Goal: Task Accomplishment & Management: Use online tool/utility

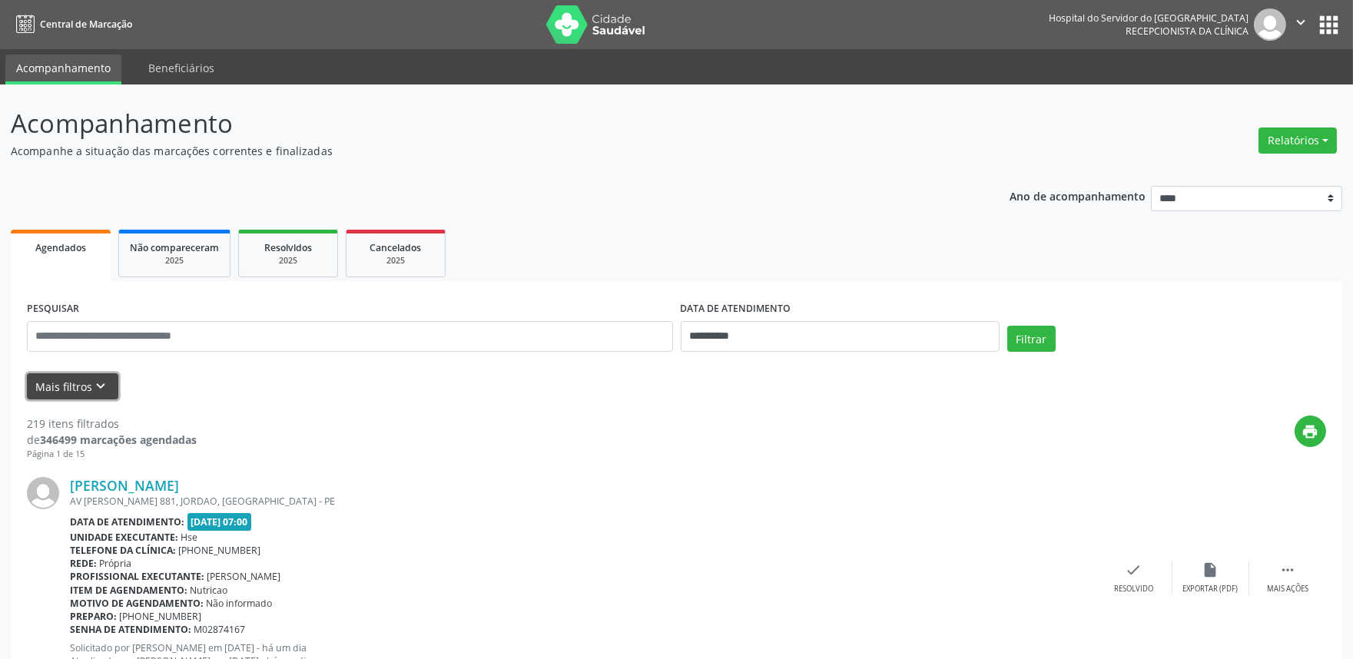
click at [95, 389] on icon "keyboard_arrow_down" at bounding box center [101, 386] width 17 height 17
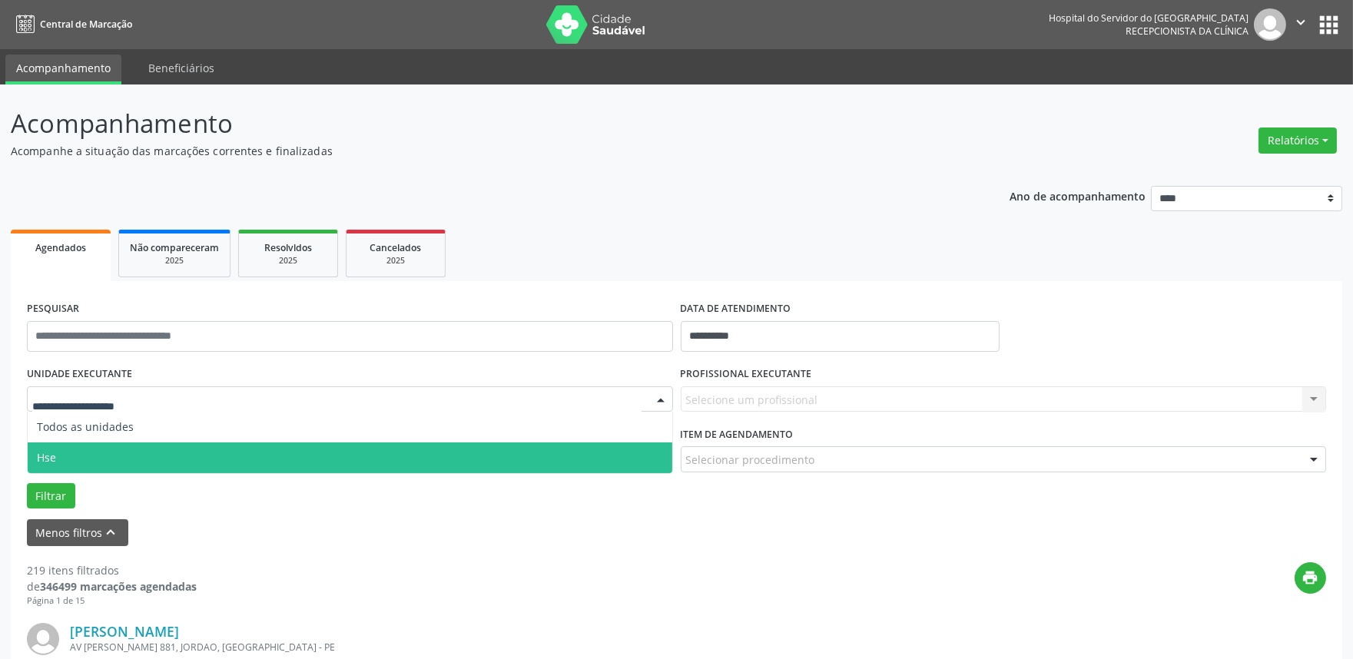
click at [92, 447] on span "Hse" at bounding box center [350, 458] width 645 height 31
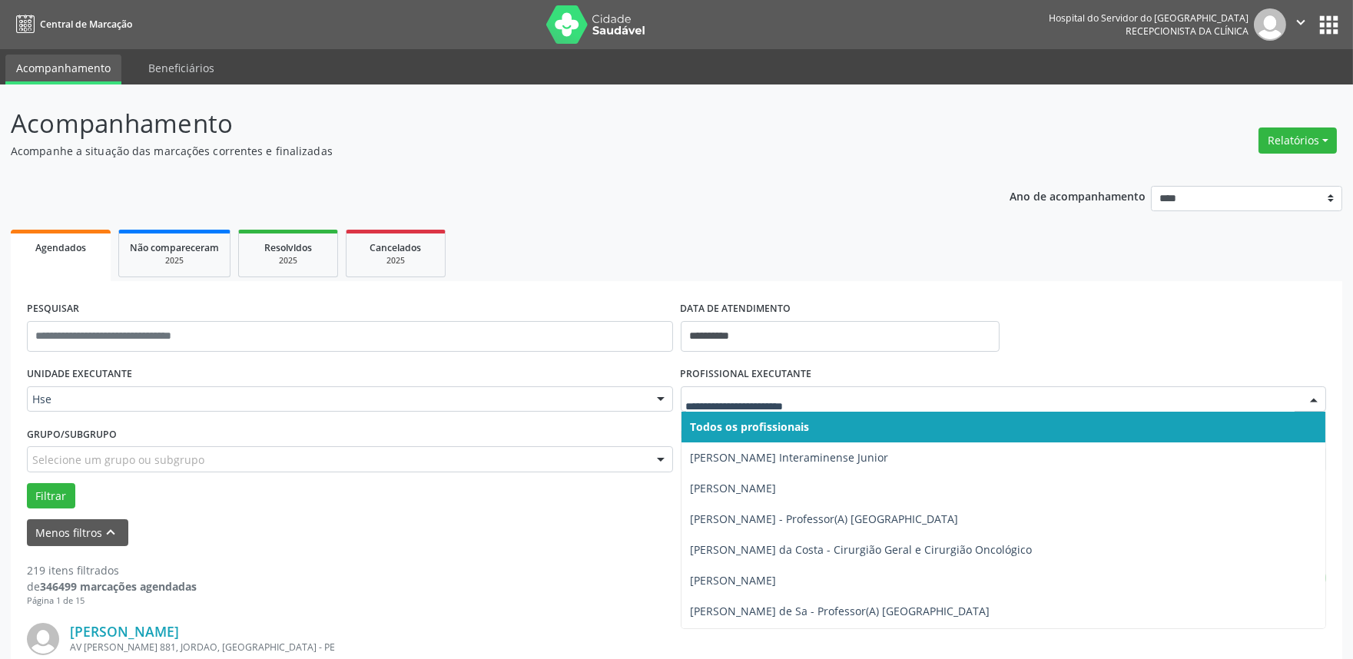
click at [1310, 394] on div at bounding box center [1314, 400] width 23 height 26
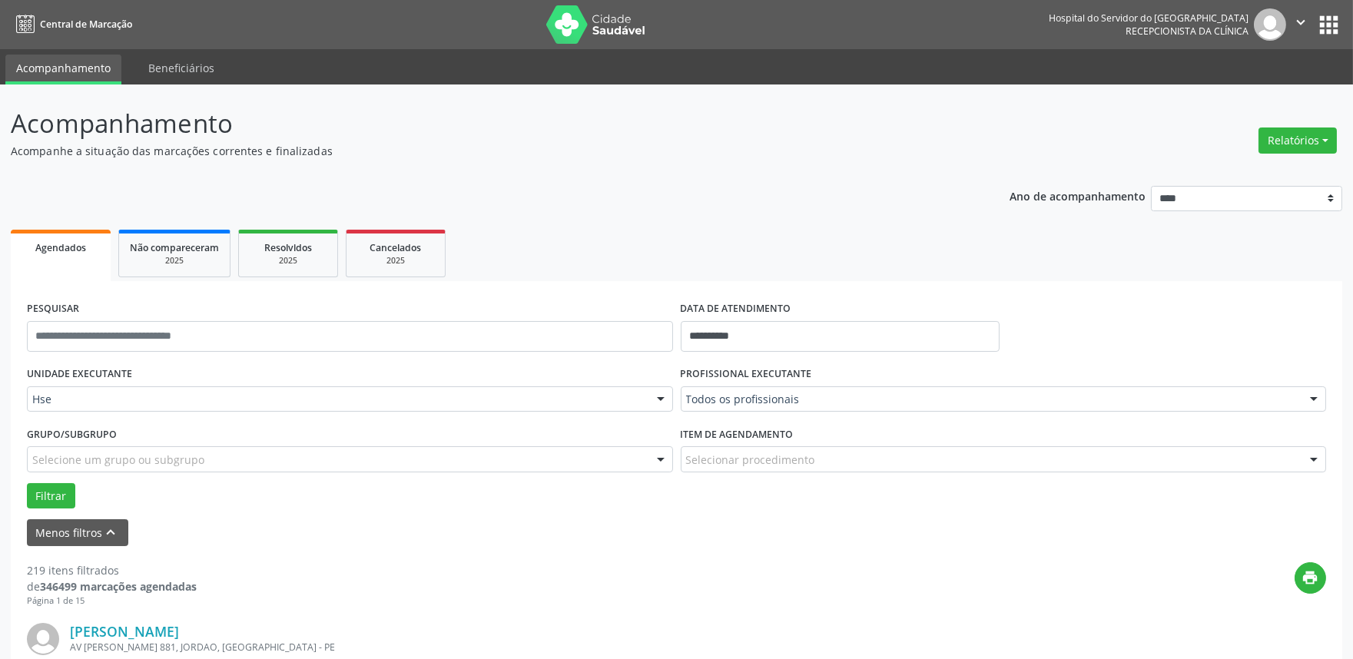
click at [1104, 410] on div "Todos os profissionais Todos os profissionais [PERSON_NAME] Interaminense Junio…" at bounding box center [1004, 400] width 646 height 26
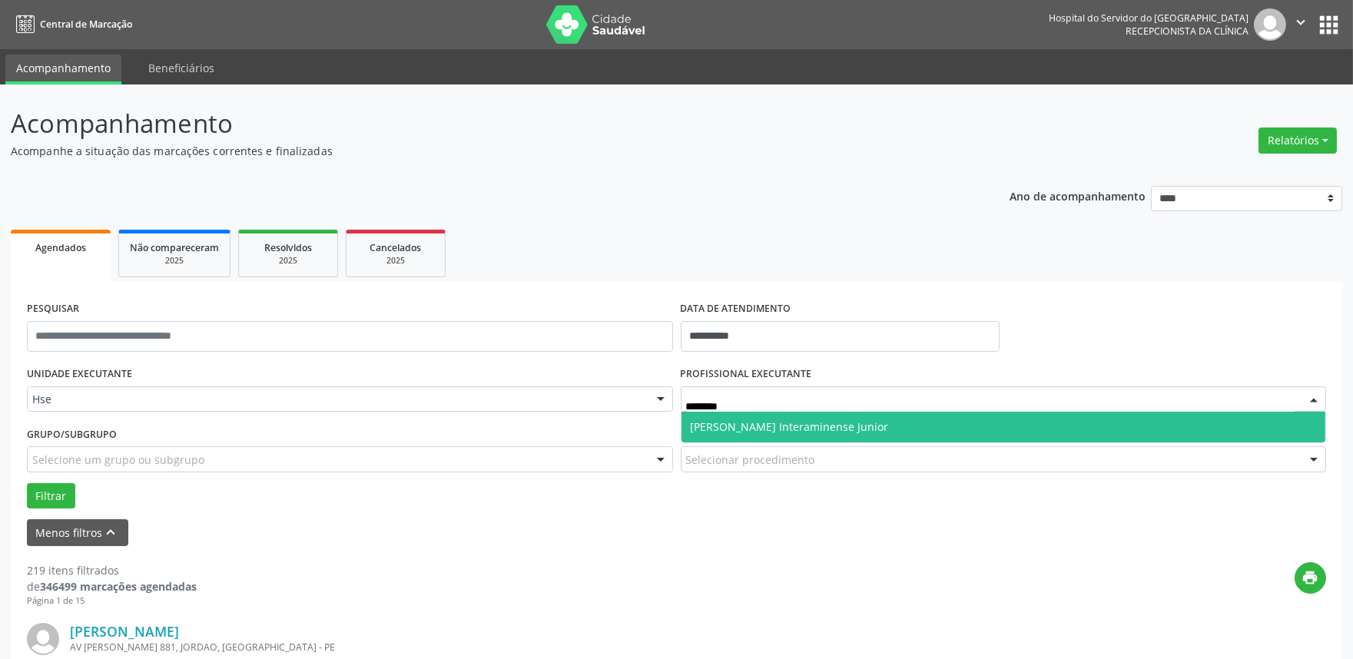
type input "*********"
click at [1023, 432] on span "[PERSON_NAME] Interaminense Junior" at bounding box center [1004, 427] width 645 height 31
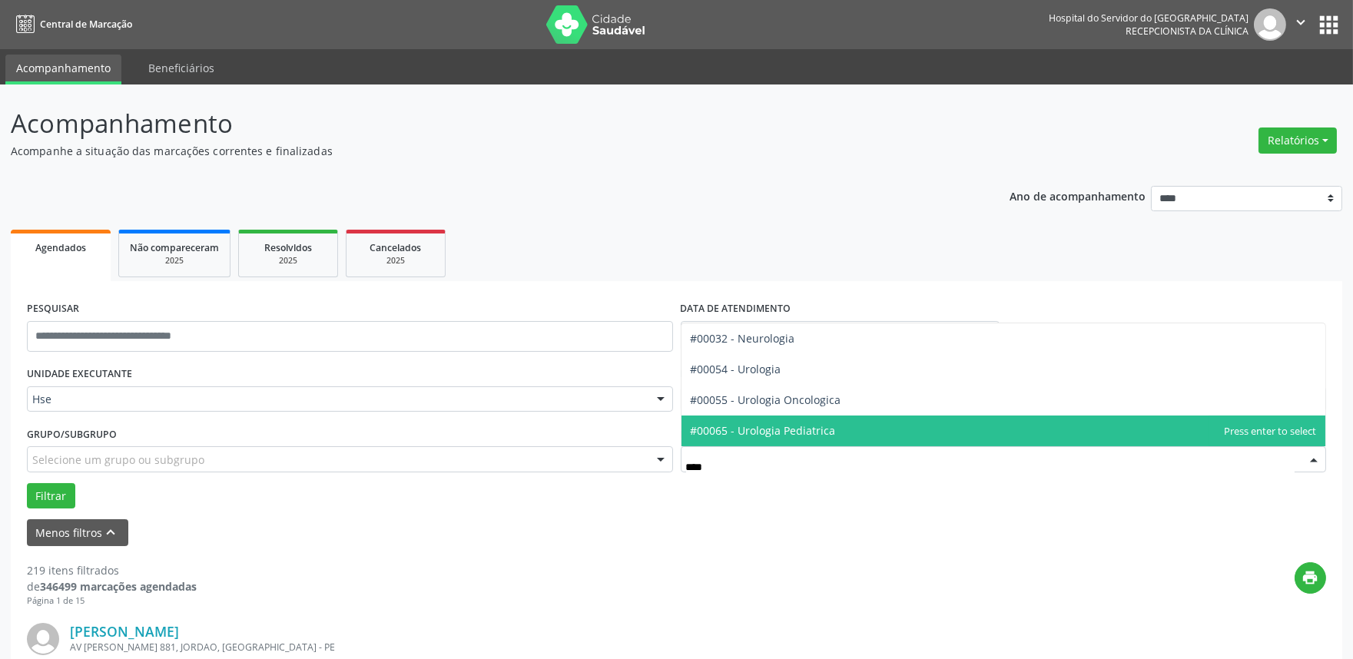
type input "*****"
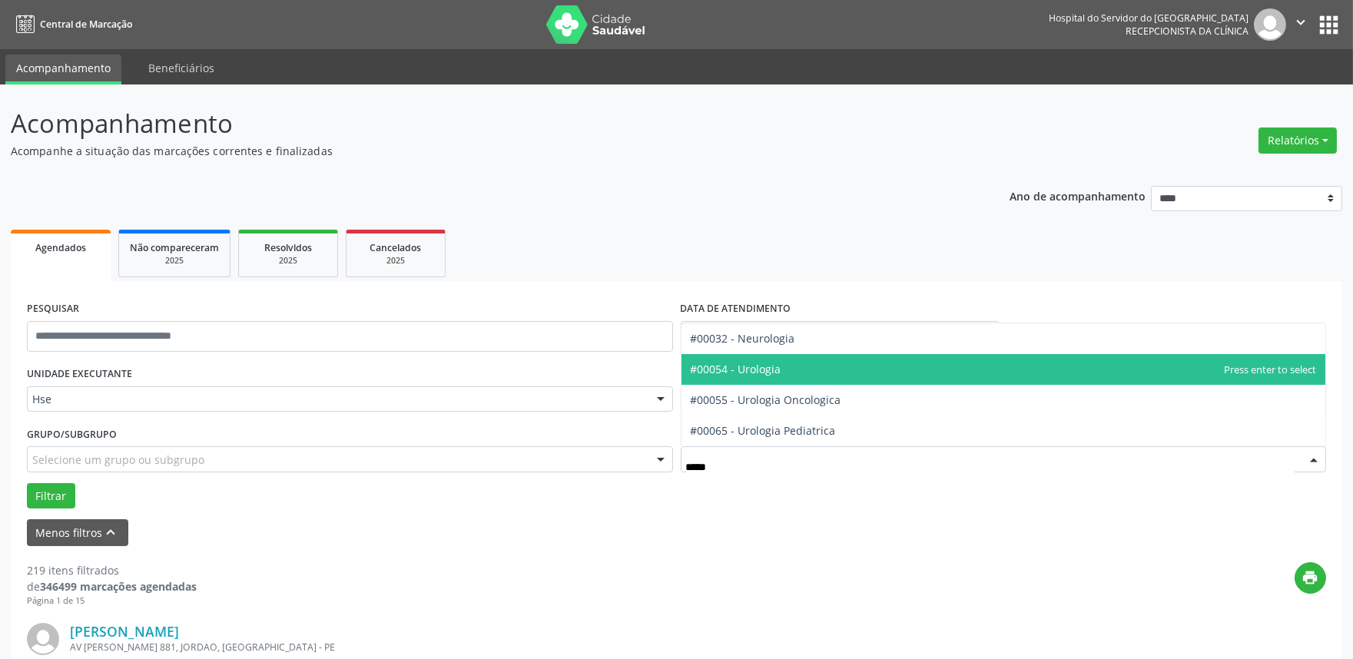
click at [756, 365] on span "#00054 - Urologia" at bounding box center [736, 369] width 91 height 15
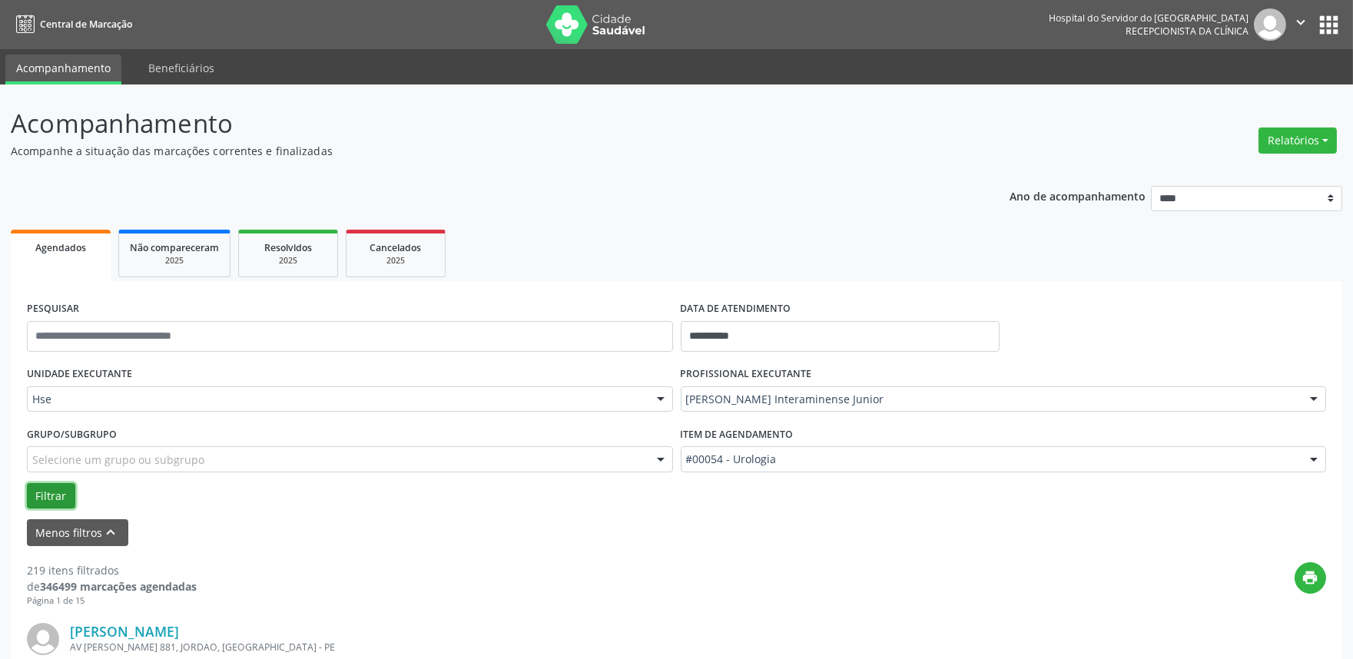
click at [62, 495] on button "Filtrar" at bounding box center [51, 496] width 48 height 26
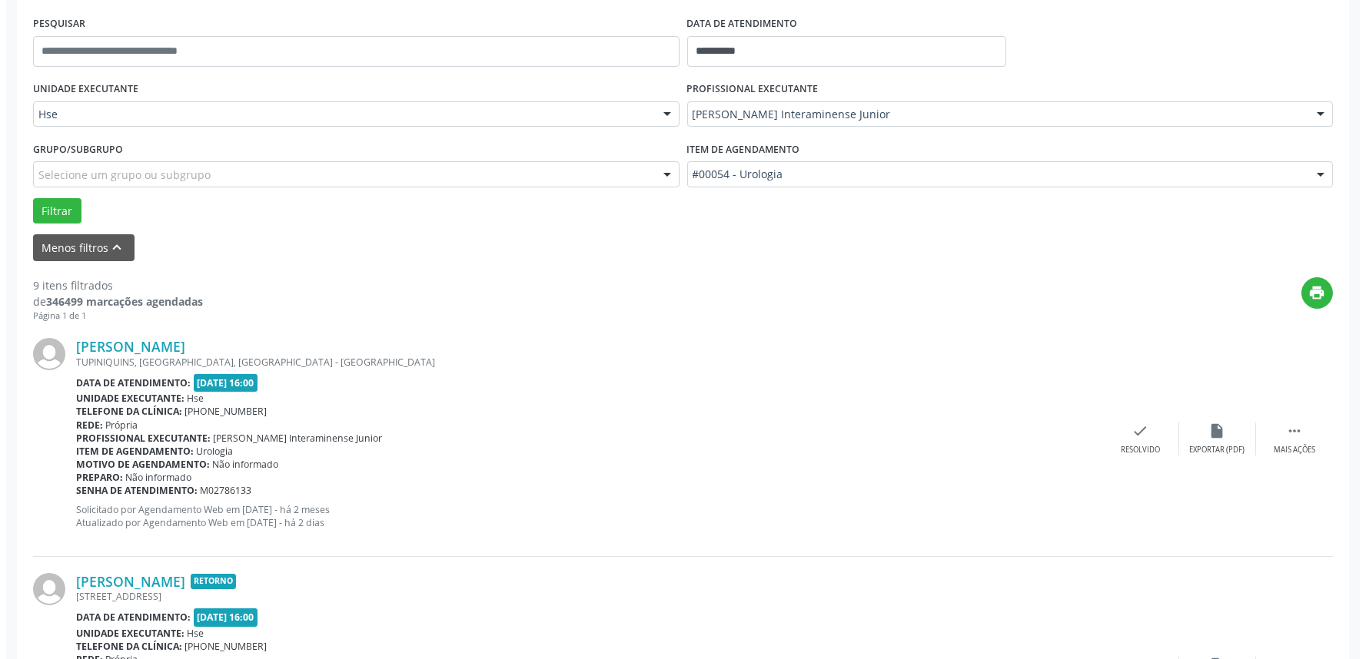
scroll to position [341, 0]
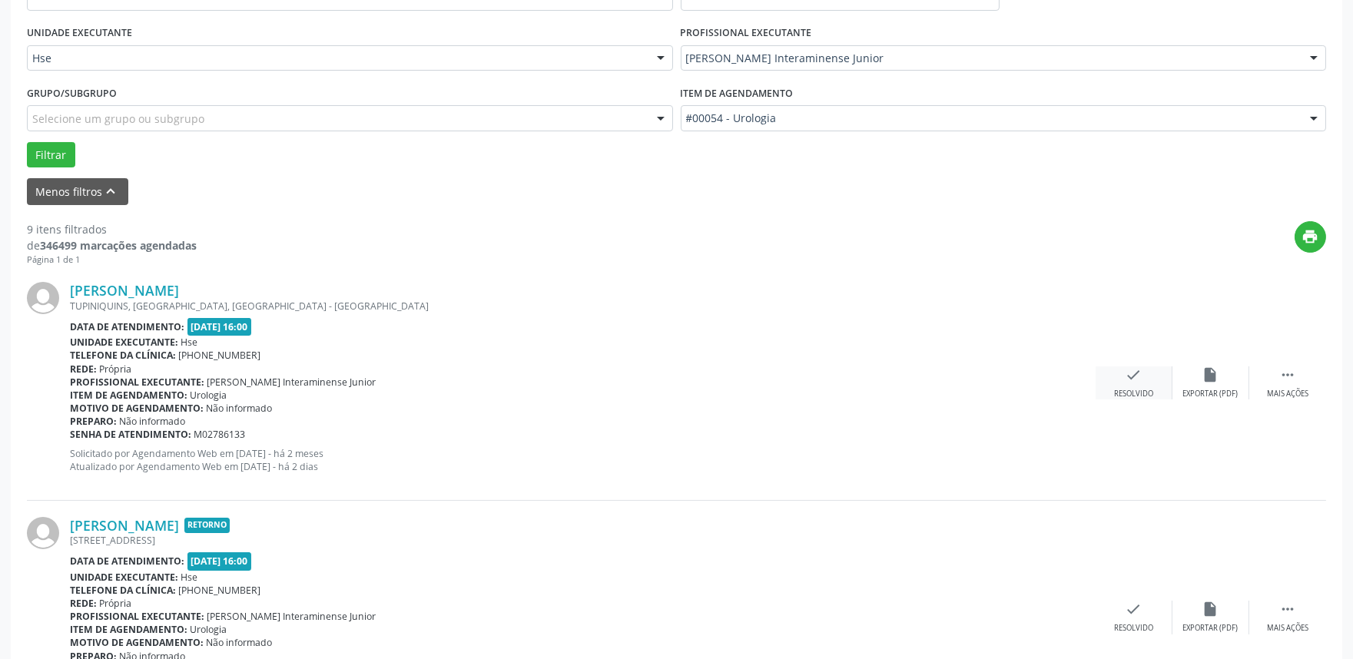
click at [1131, 373] on icon "check" at bounding box center [1134, 375] width 17 height 17
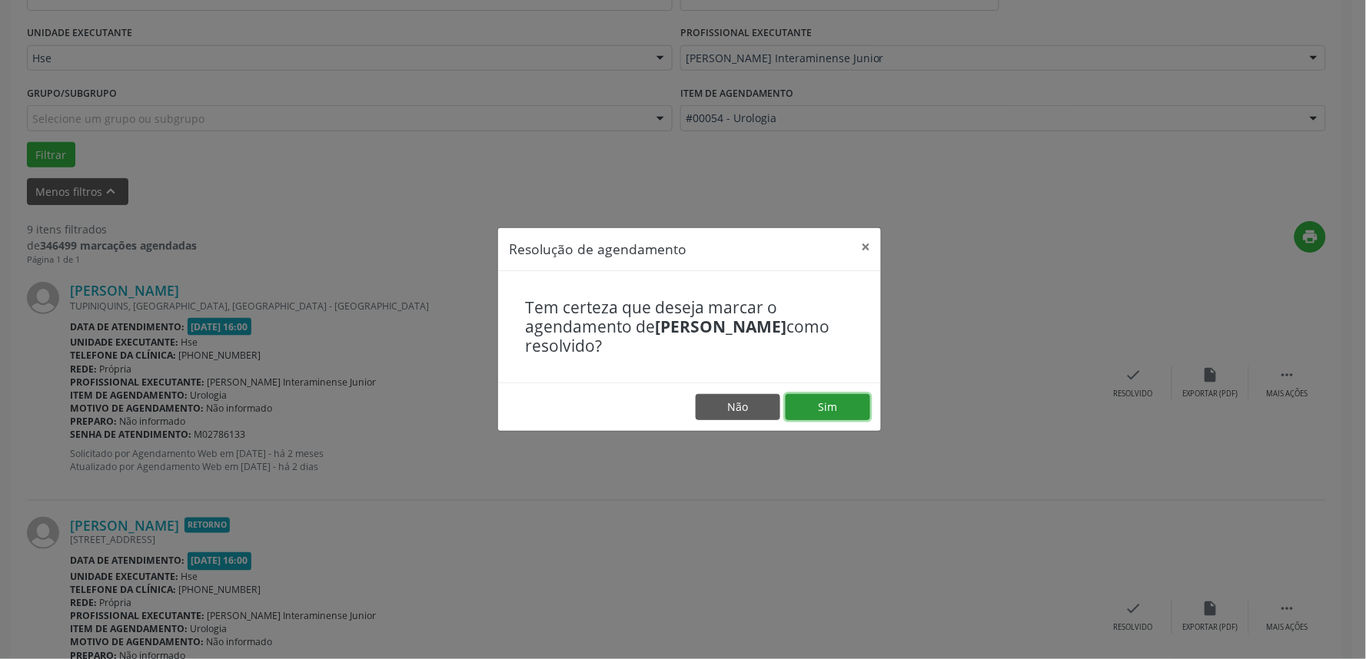
click at [817, 401] on button "Sim" at bounding box center [827, 407] width 85 height 26
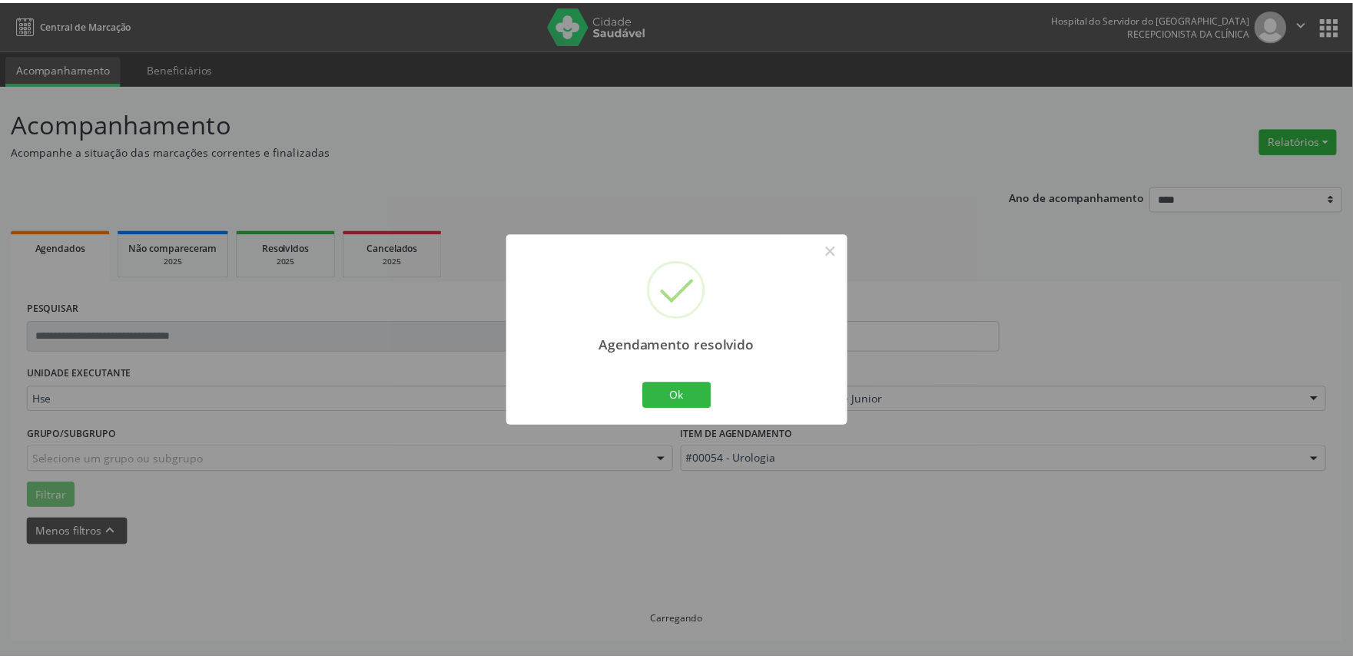
scroll to position [0, 0]
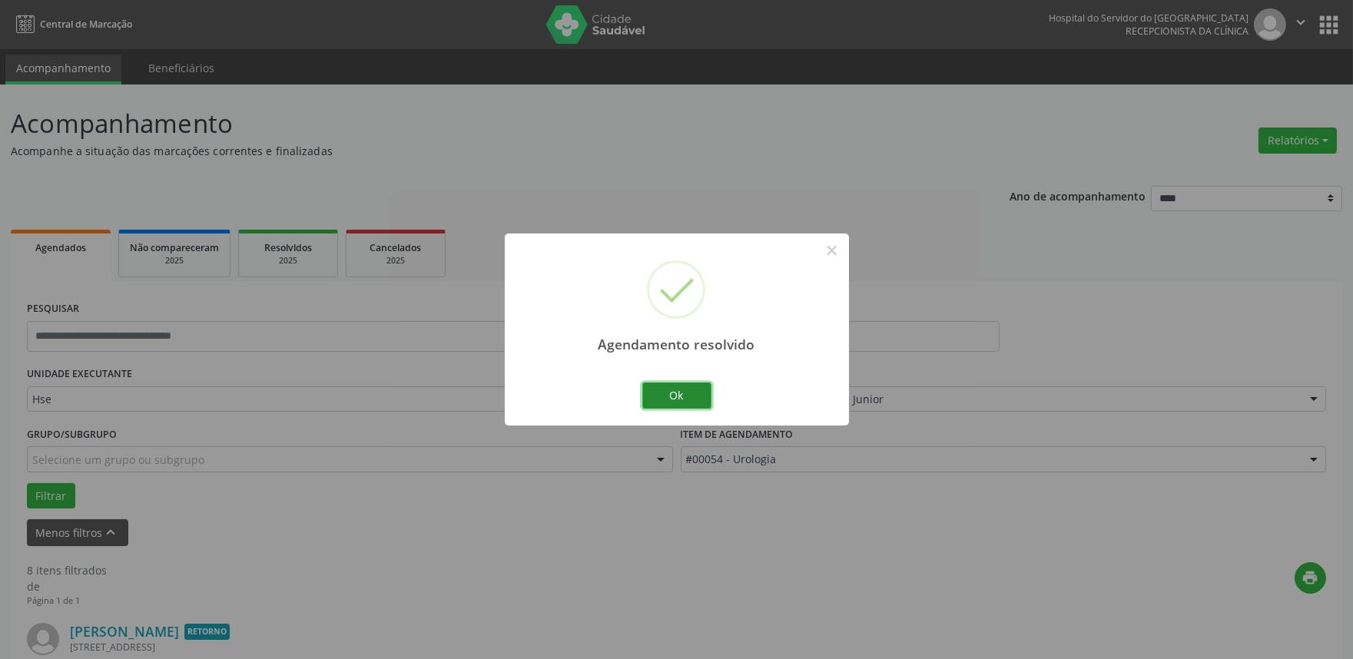
click at [661, 396] on button "Ok" at bounding box center [677, 396] width 69 height 26
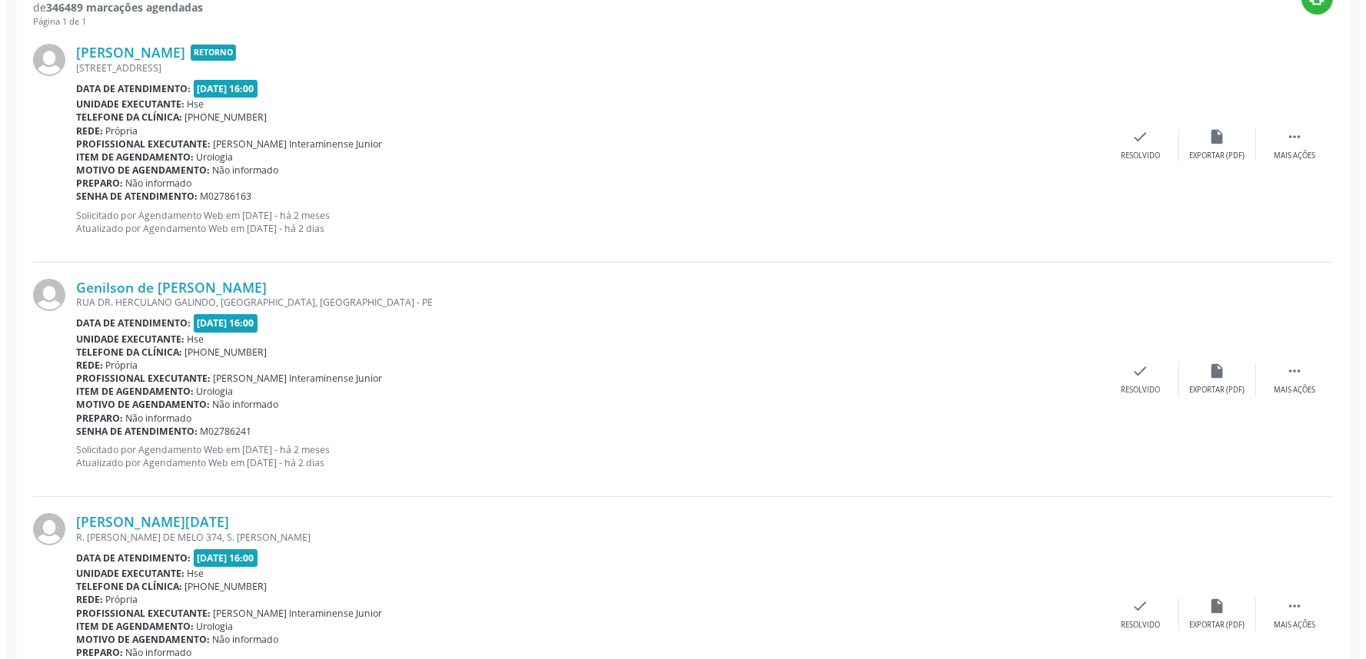
scroll to position [597, 0]
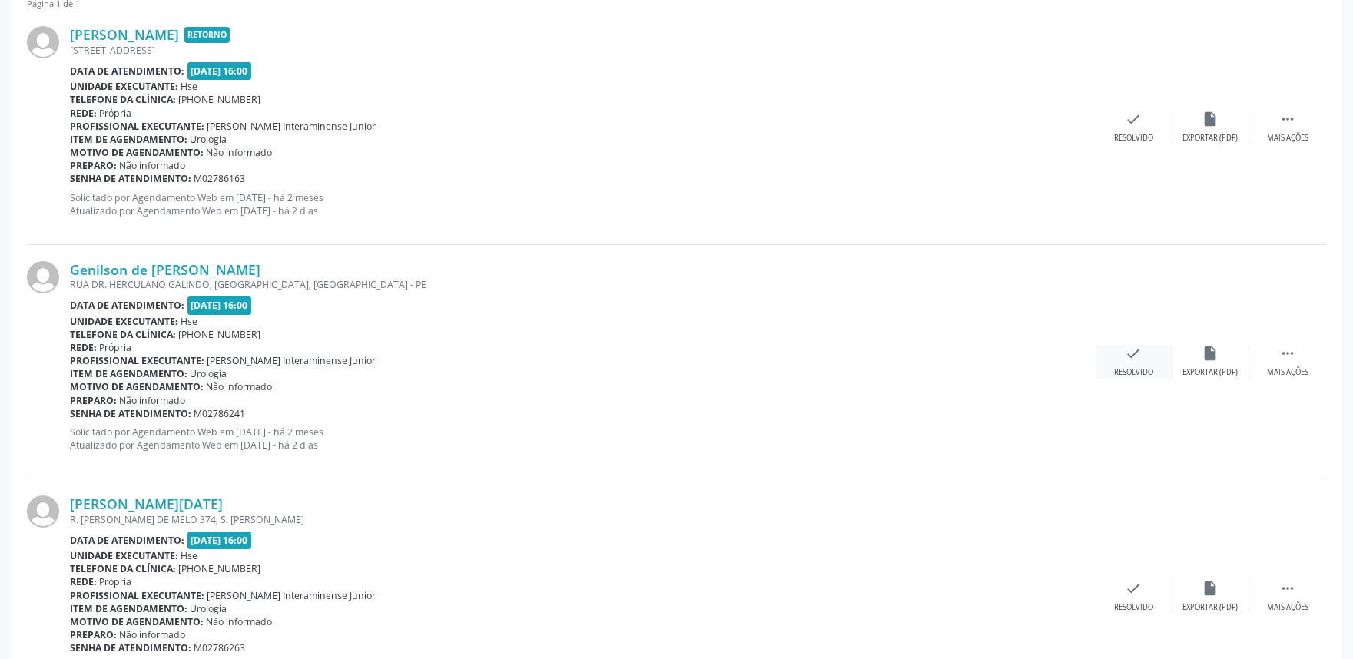
click at [1136, 354] on icon "check" at bounding box center [1134, 353] width 17 height 17
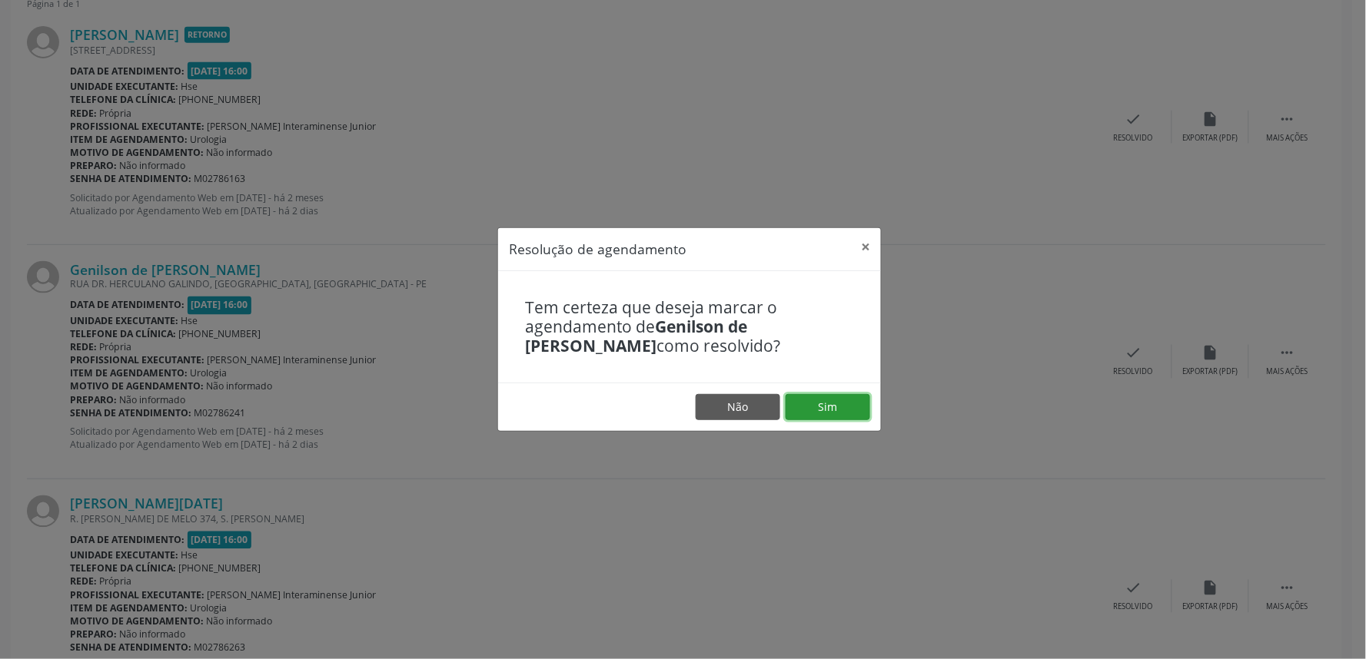
click at [846, 410] on button "Sim" at bounding box center [827, 407] width 85 height 26
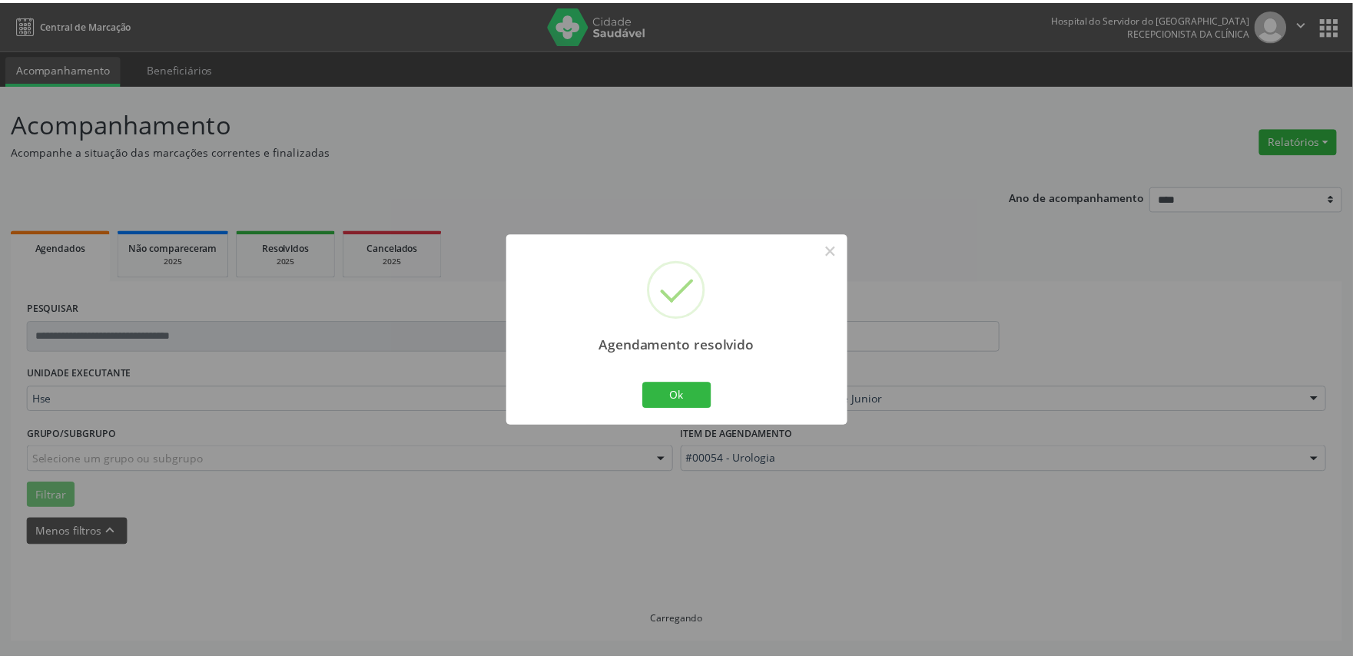
scroll to position [0, 0]
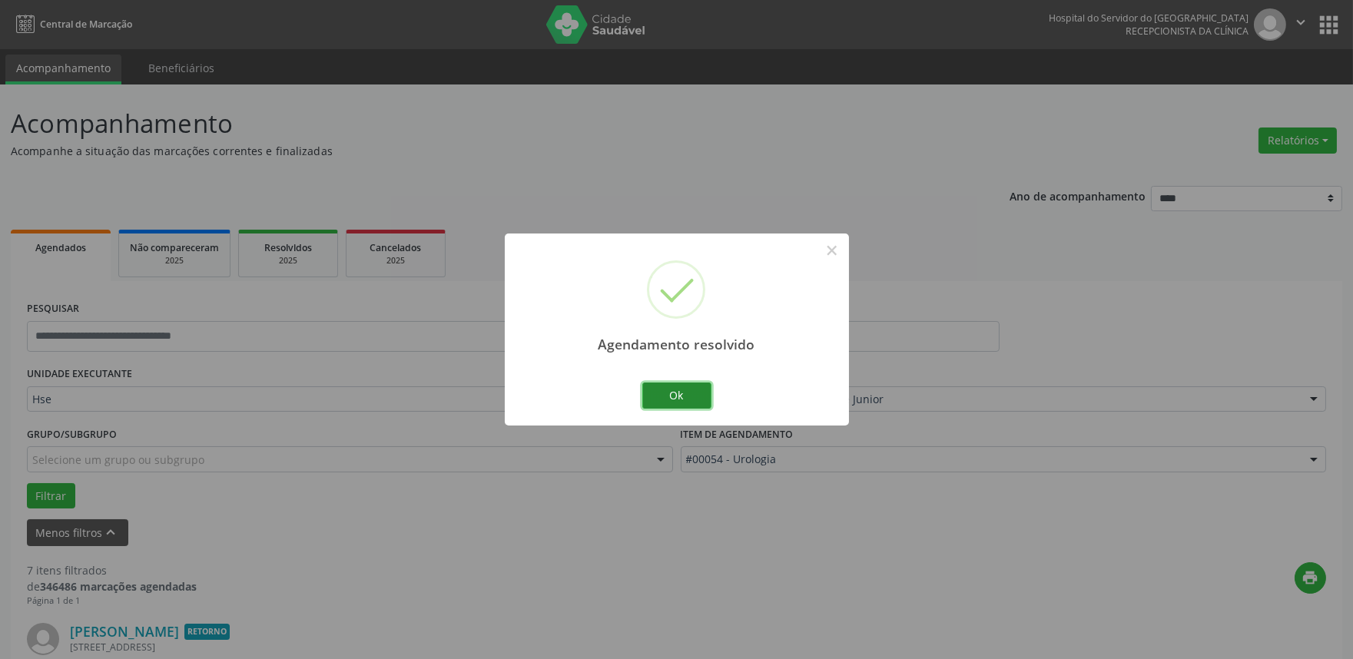
click at [689, 393] on button "Ok" at bounding box center [677, 396] width 69 height 26
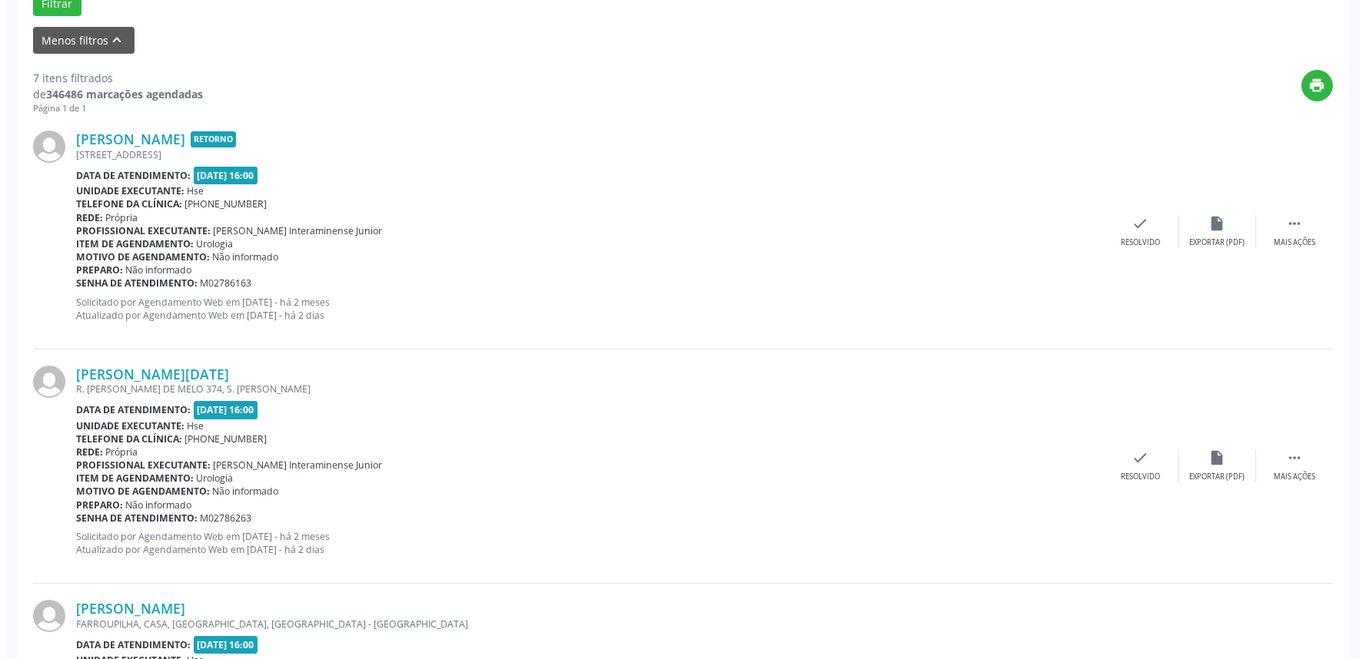
scroll to position [512, 0]
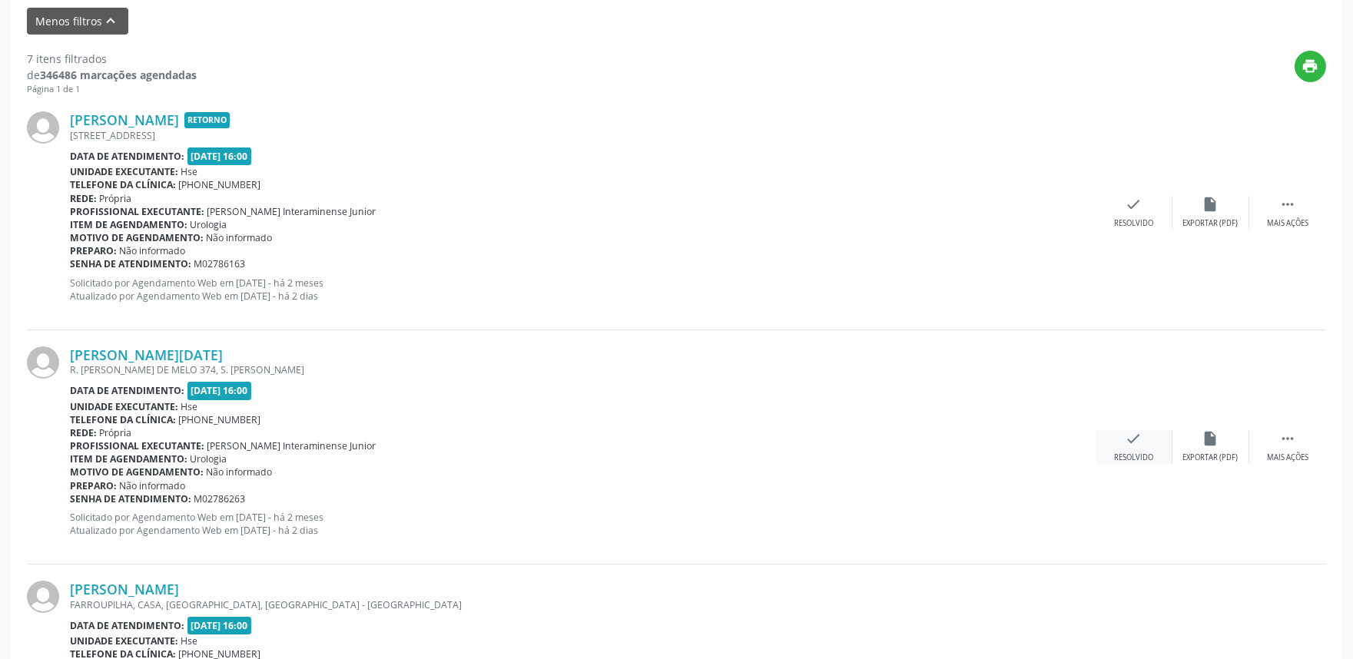
click at [1128, 447] on div "check Resolvido" at bounding box center [1134, 446] width 77 height 33
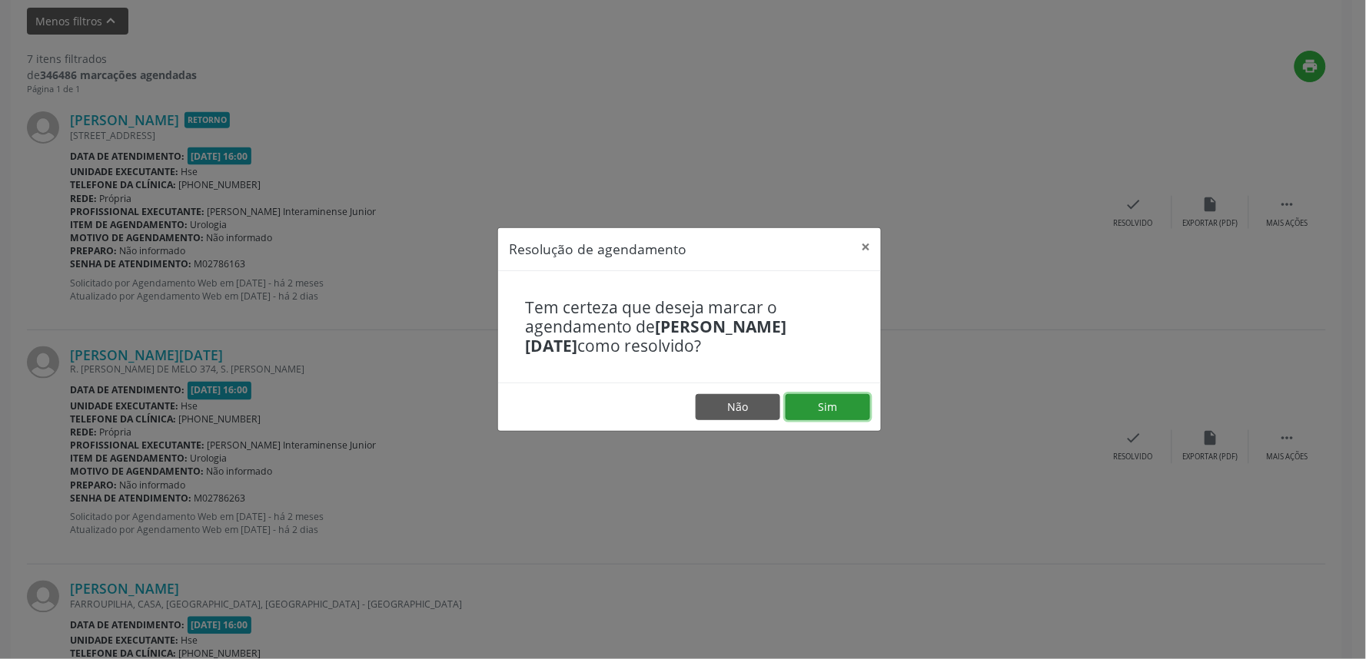
click at [815, 413] on button "Sim" at bounding box center [827, 407] width 85 height 26
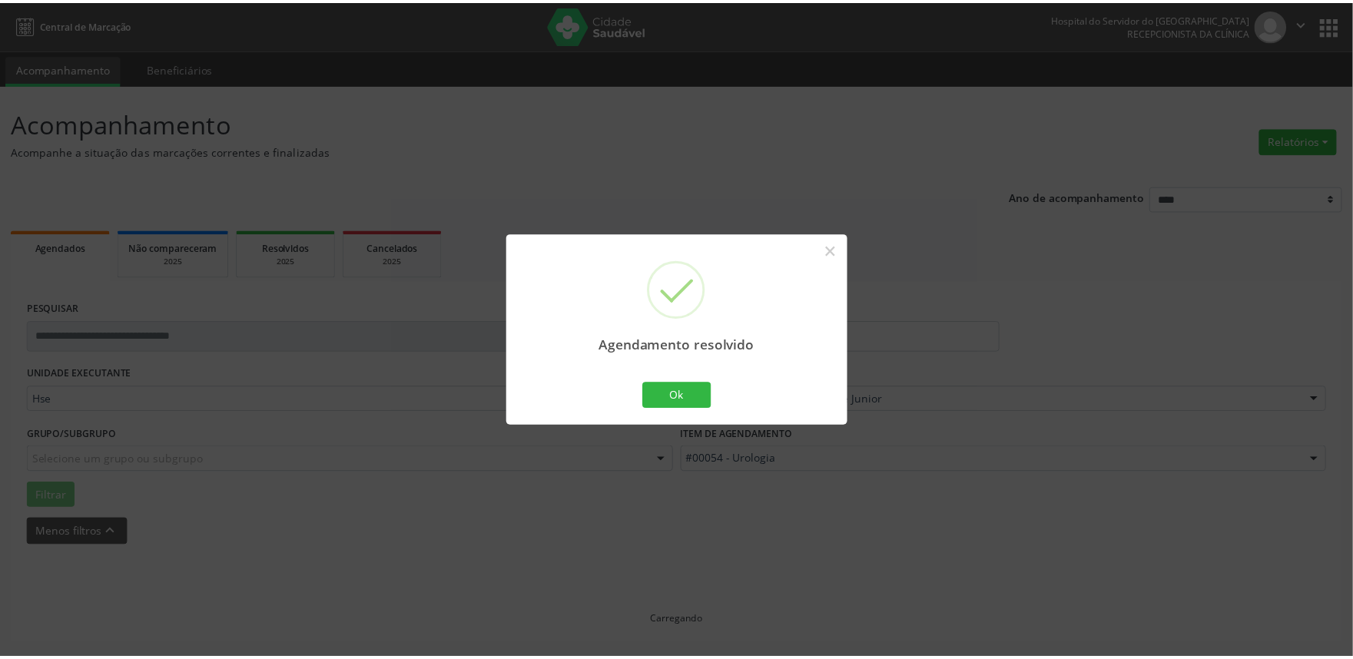
scroll to position [0, 0]
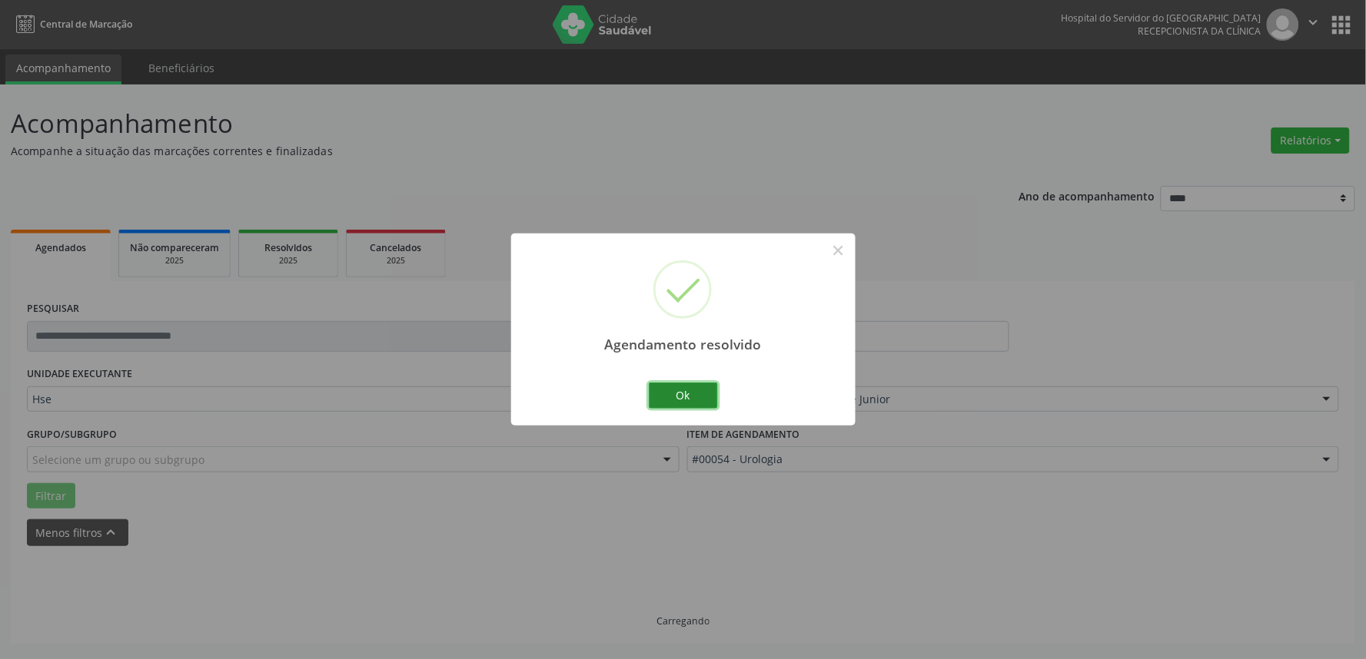
click at [696, 387] on button "Ok" at bounding box center [683, 396] width 69 height 26
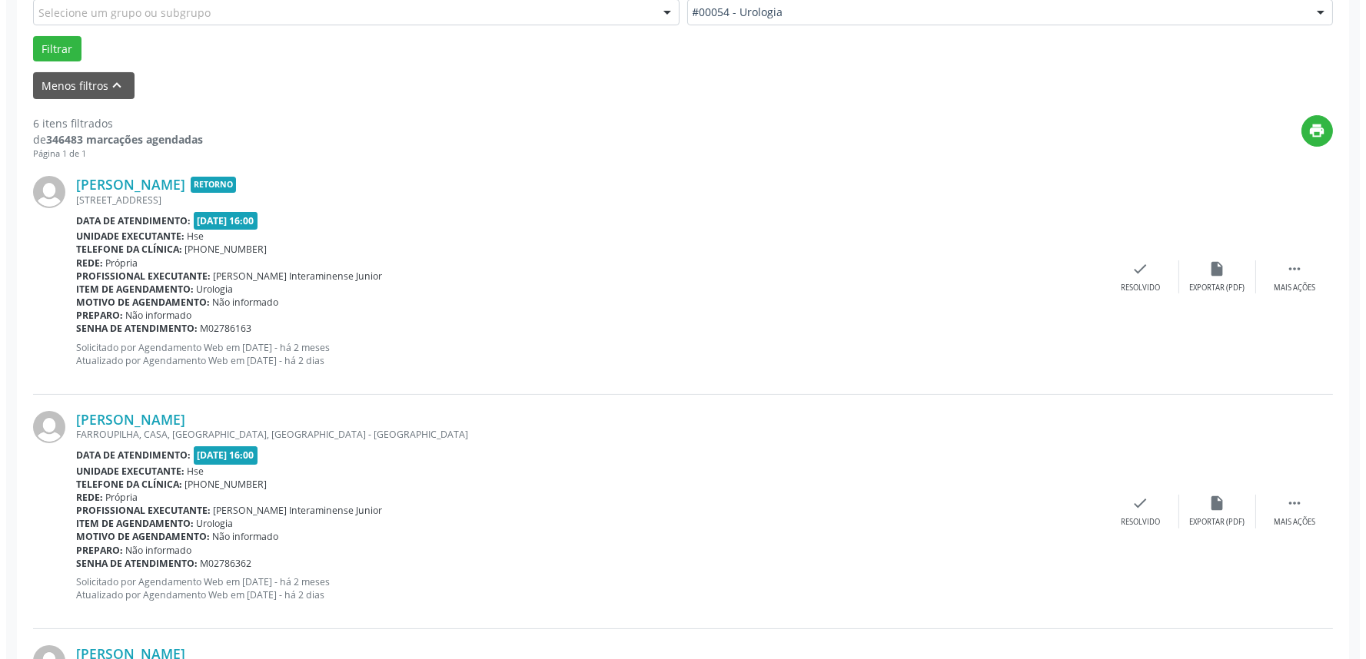
scroll to position [442, 0]
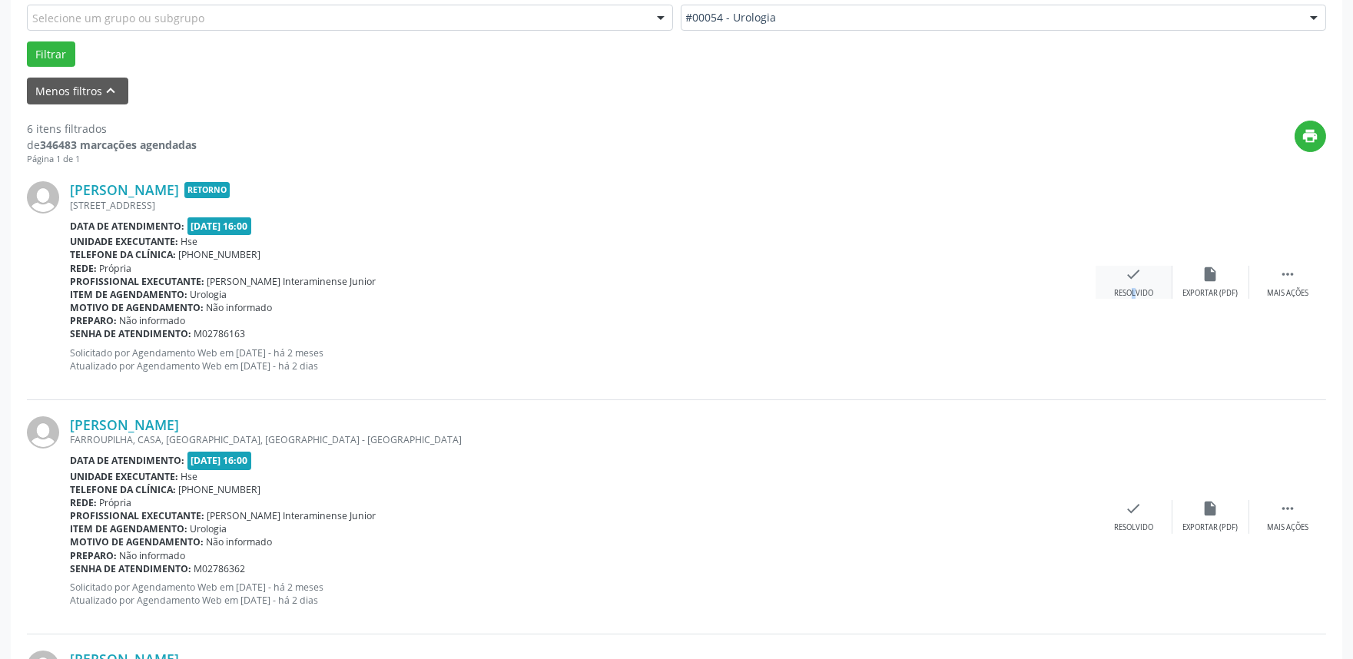
click at [1118, 287] on div "check Resolvido" at bounding box center [1134, 282] width 77 height 33
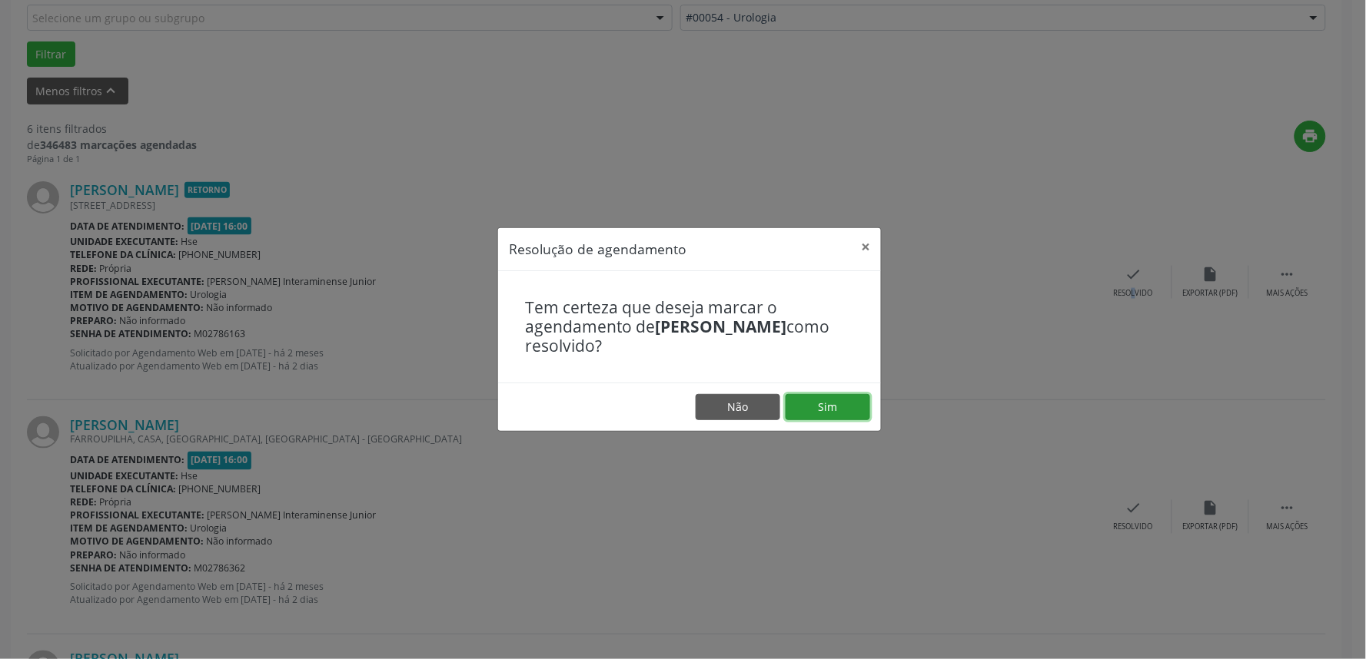
click at [831, 408] on button "Sim" at bounding box center [827, 407] width 85 height 26
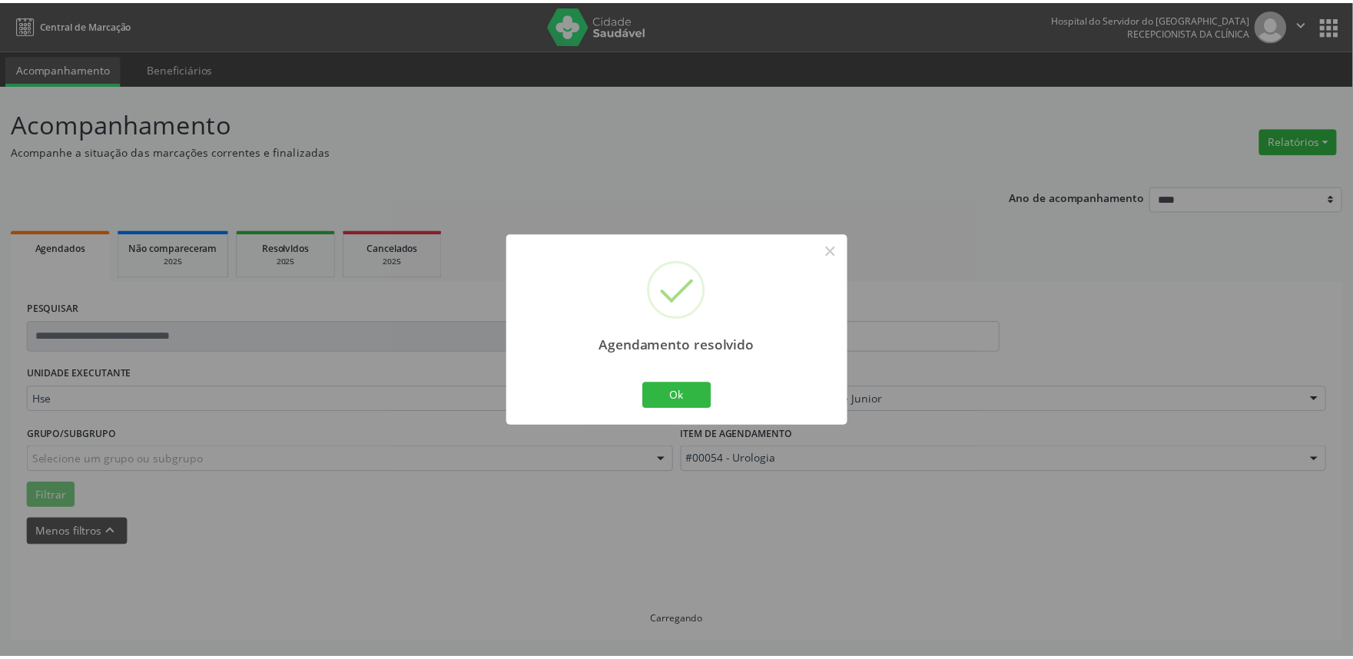
scroll to position [0, 0]
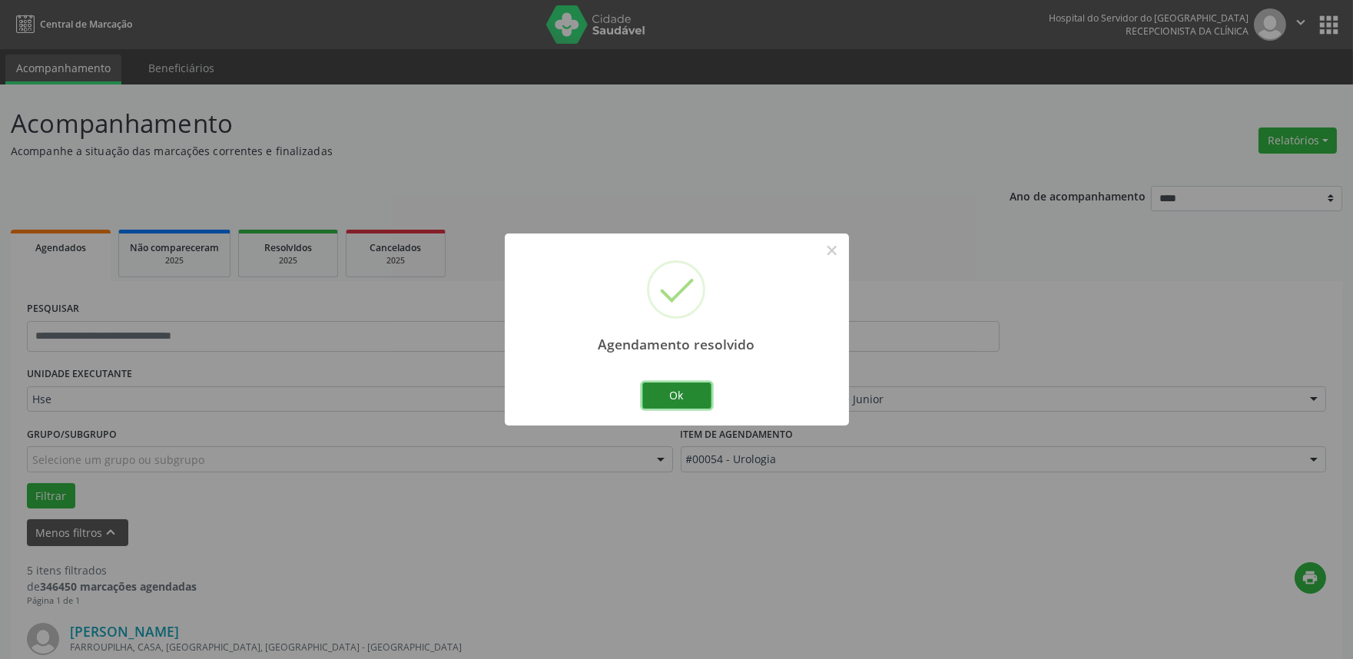
click at [680, 397] on button "Ok" at bounding box center [677, 396] width 69 height 26
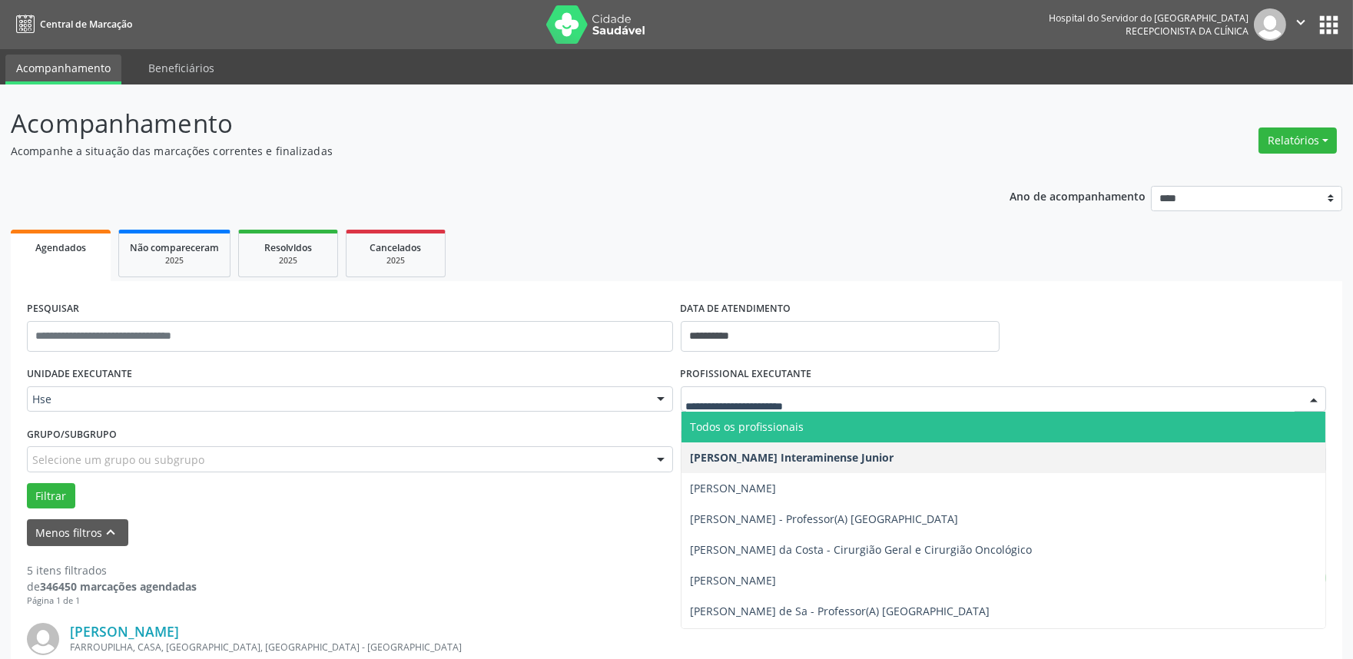
click at [1316, 398] on div at bounding box center [1314, 400] width 23 height 26
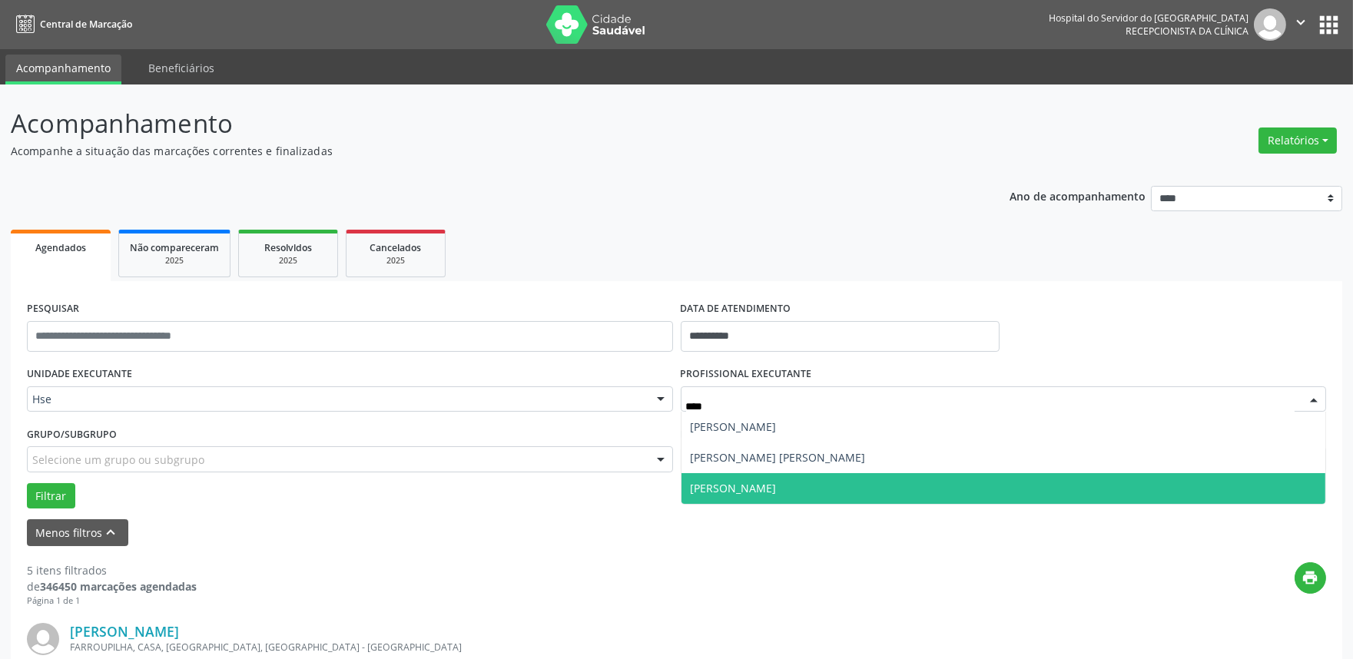
type input "*****"
click at [732, 490] on span "[PERSON_NAME]" at bounding box center [734, 488] width 86 height 15
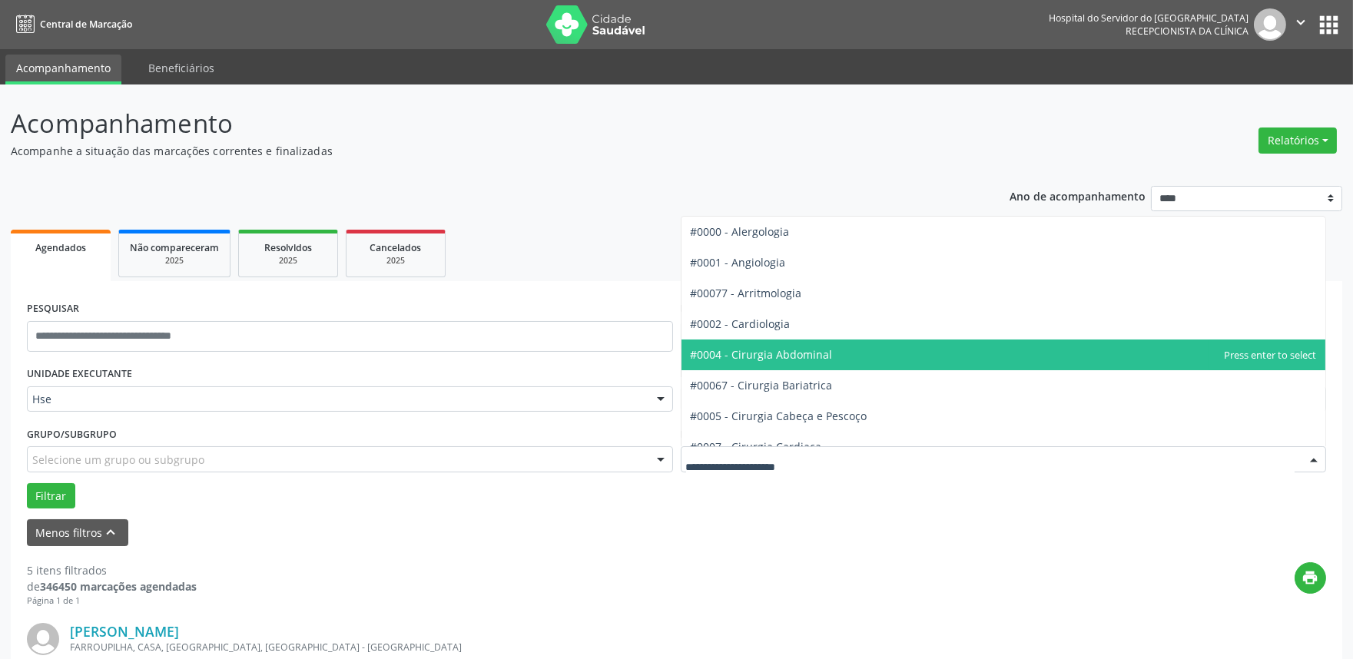
click at [1311, 462] on div at bounding box center [1314, 460] width 23 height 26
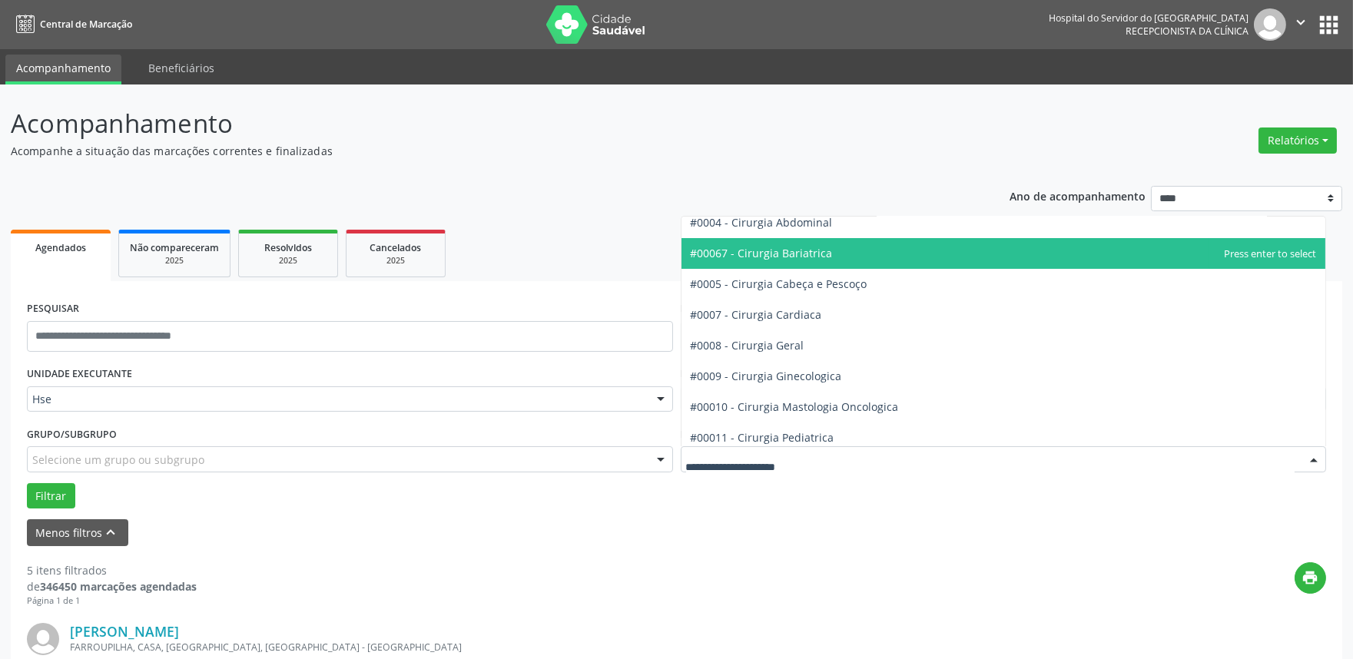
scroll to position [171, 0]
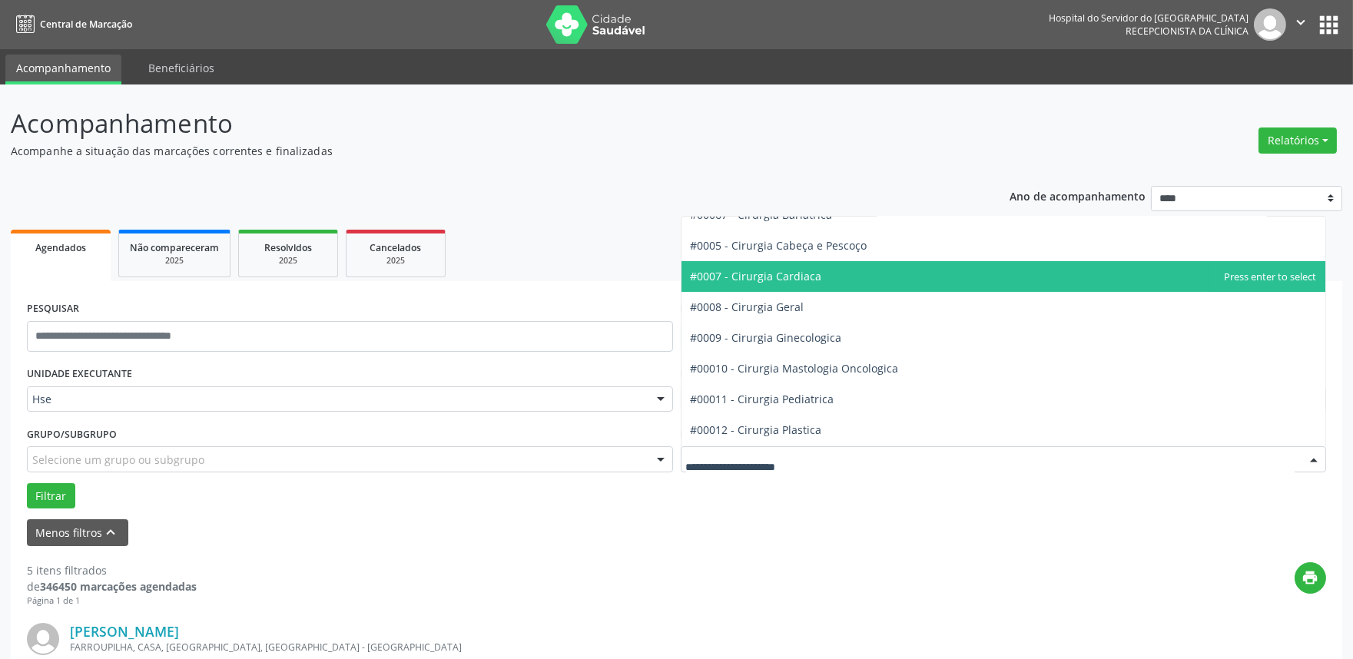
click at [775, 272] on span "#0007 - Cirurgia Cardiaca" at bounding box center [756, 276] width 131 height 15
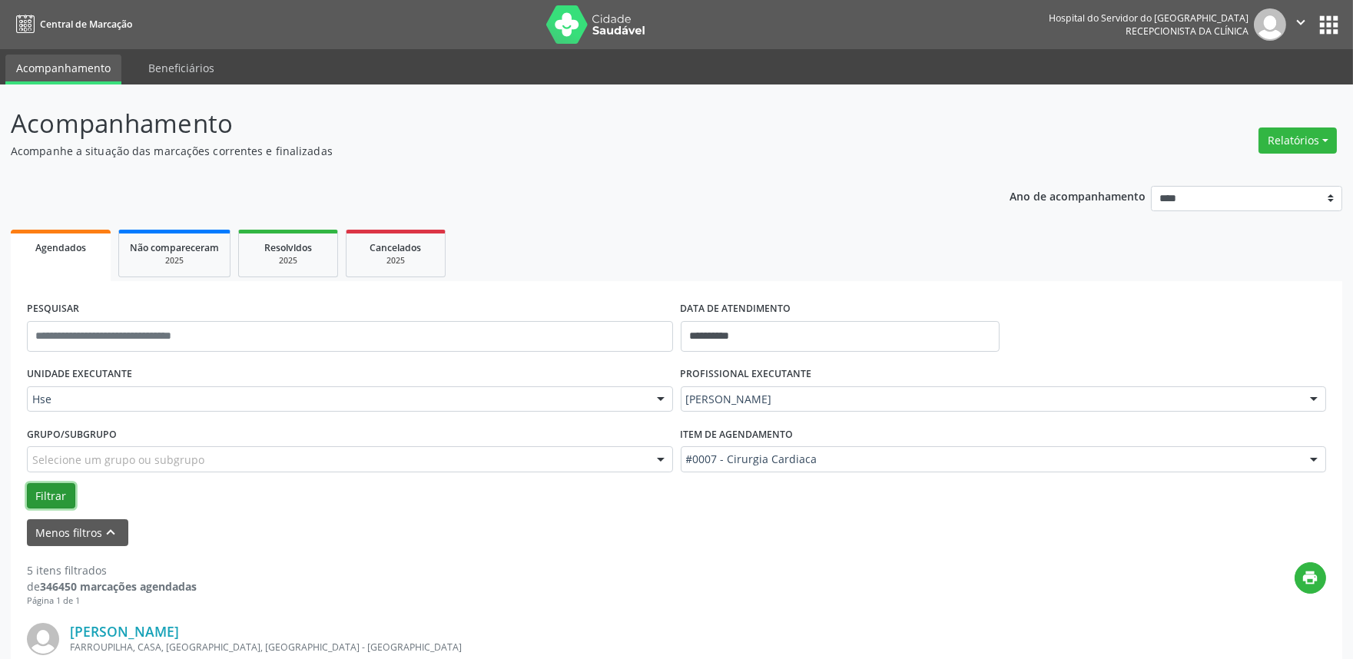
click at [55, 493] on button "Filtrar" at bounding box center [51, 496] width 48 height 26
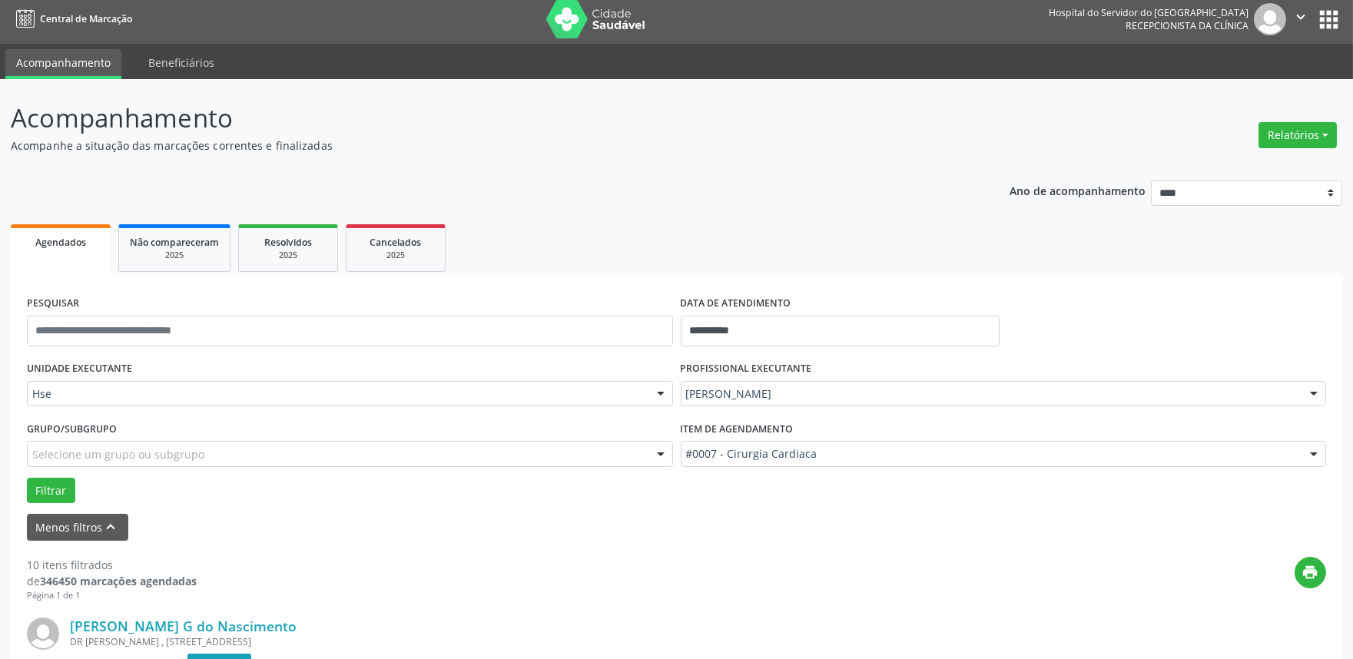
scroll to position [0, 0]
